Goal: Information Seeking & Learning: Learn about a topic

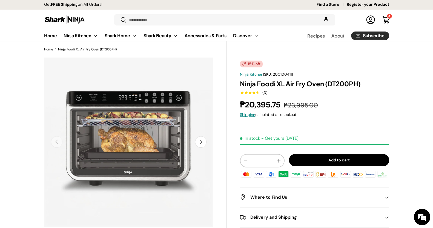
click at [199, 3] on div "Get FREE Shipping on All Orders!" at bounding box center [179, 4] width 270 height 9
click at [191, 19] on input "Search" at bounding box center [224, 19] width 221 height 11
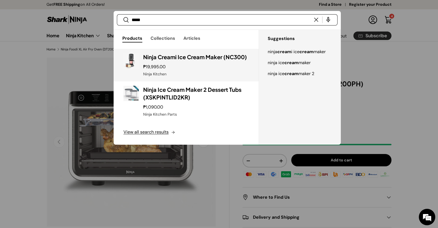
type input "*****"
click at [184, 55] on h3 "Ninja Creami Ice Cream Maker (NC300)" at bounding box center [196, 57] width 106 height 8
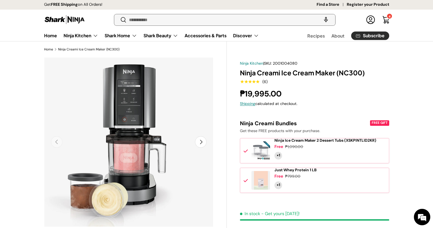
click at [237, 17] on input "Search" at bounding box center [224, 19] width 221 height 11
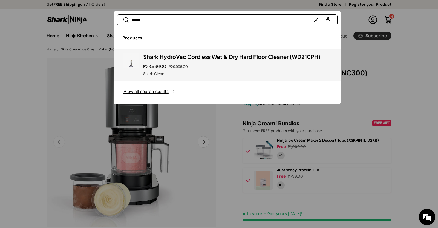
type input "*****"
click at [225, 63] on div "₱23,996.00 ₱29,995.00" at bounding box center [237, 66] width 188 height 7
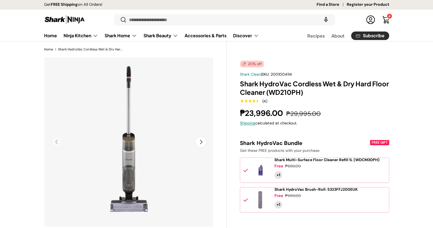
click at [304, 88] on h1 "Shark HydroVac Cordless Wet & Dry Hard Floor Cleaner (WD210PH)" at bounding box center [314, 87] width 149 height 17
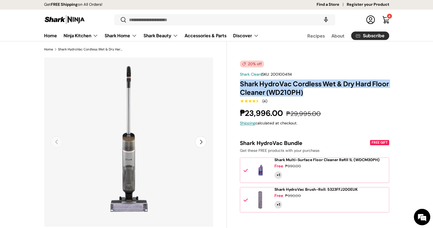
click at [304, 93] on h1 "Shark HydroVac Cordless Wet & Dry Hard Floor Cleaner (WD210PH)" at bounding box center [314, 87] width 149 height 17
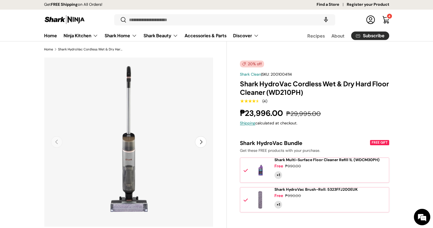
click at [303, 86] on h1 "Shark HydroVac Cordless Wet & Dry Hard Floor Cleaner (WD210PH)" at bounding box center [314, 87] width 149 height 17
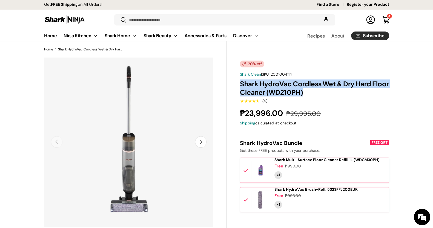
click at [303, 86] on h1 "Shark HydroVac Cordless Wet & Dry Hard Floor Cleaner (WD210PH)" at bounding box center [314, 87] width 149 height 17
copy div "Shark HydroVac Cordless Wet & Dry Hard Floor Cleaner (WD210PH)"
